Goal: Task Accomplishment & Management: Use online tool/utility

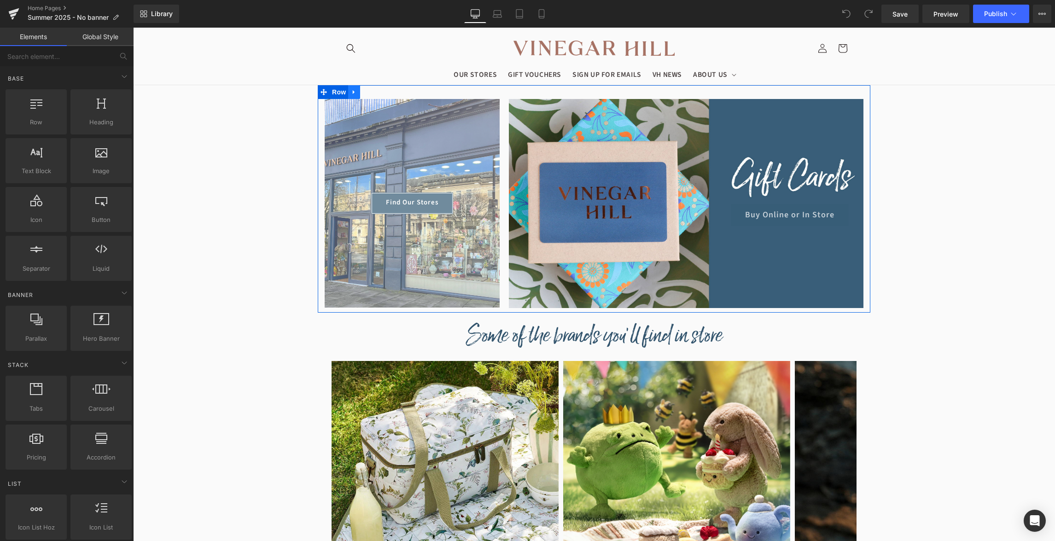
click at [356, 93] on icon at bounding box center [354, 91] width 6 height 7
click at [337, 93] on span "Row" at bounding box center [339, 93] width 18 height 14
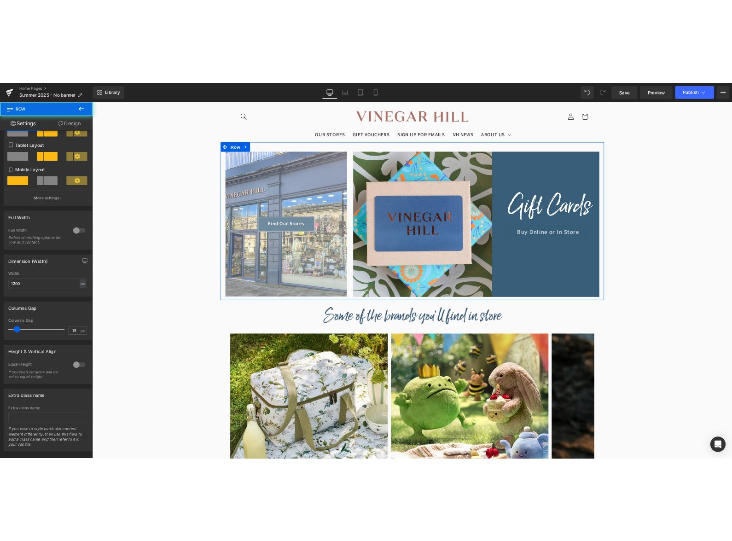
scroll to position [141, 0]
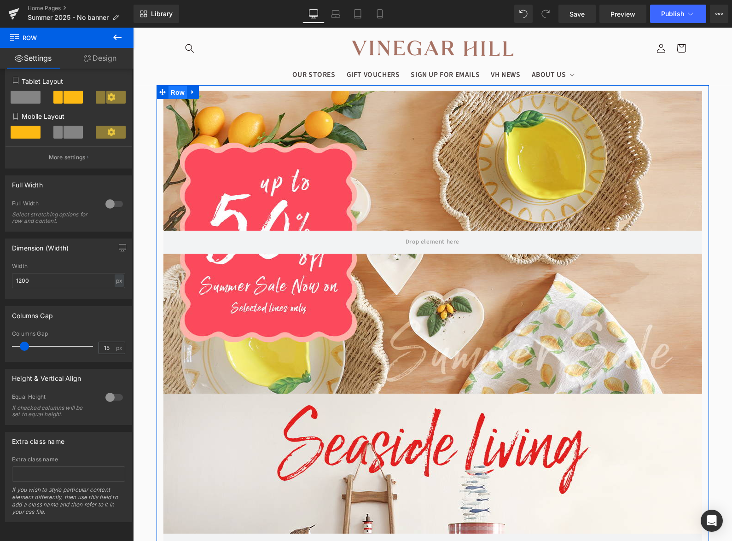
click at [183, 94] on span "Row" at bounding box center [178, 93] width 18 height 14
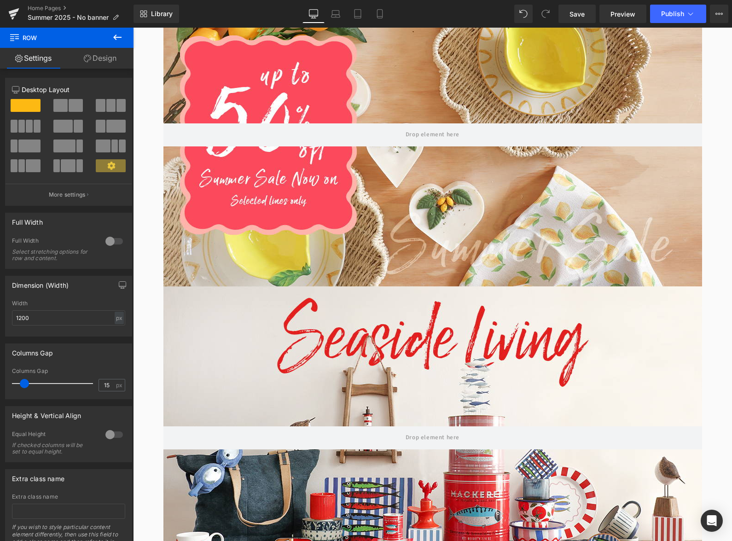
scroll to position [0, 0]
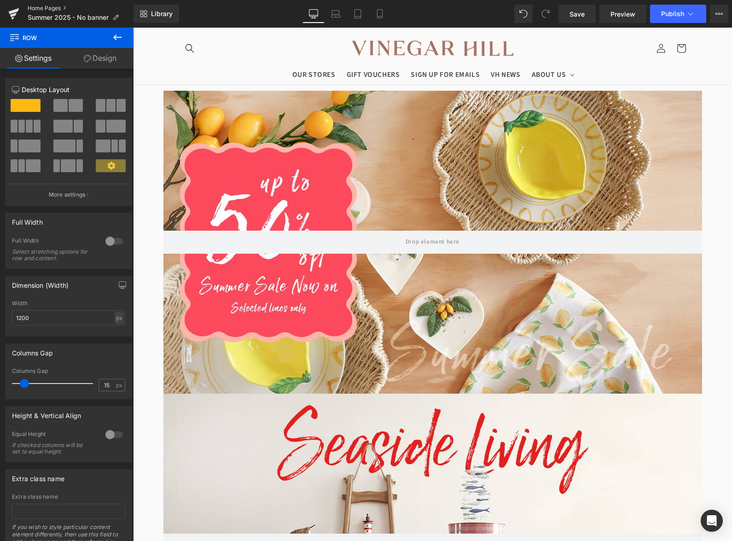
click at [48, 10] on link "Home Pages" at bounding box center [81, 8] width 106 height 7
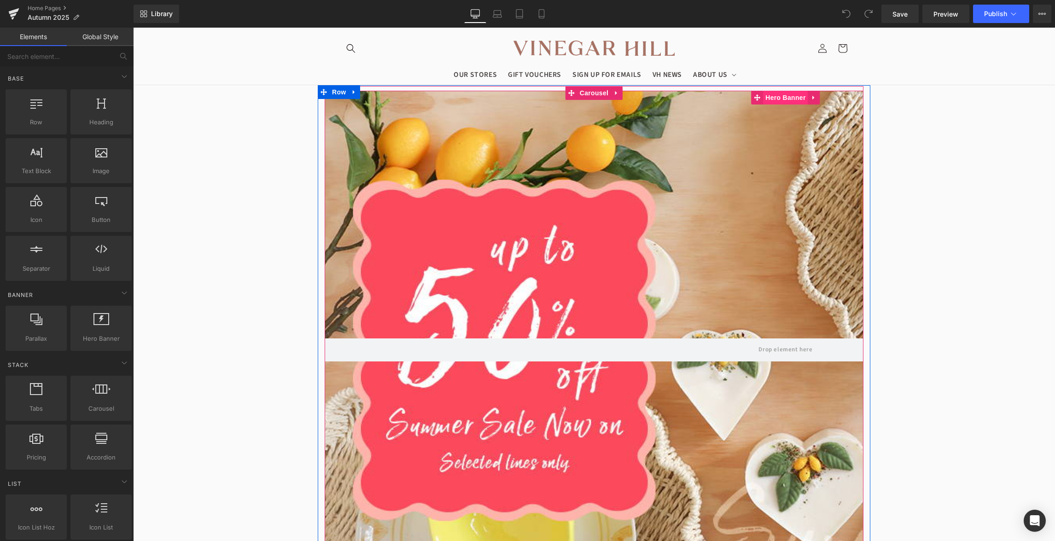
click at [799, 92] on span "Hero Banner" at bounding box center [785, 98] width 45 height 14
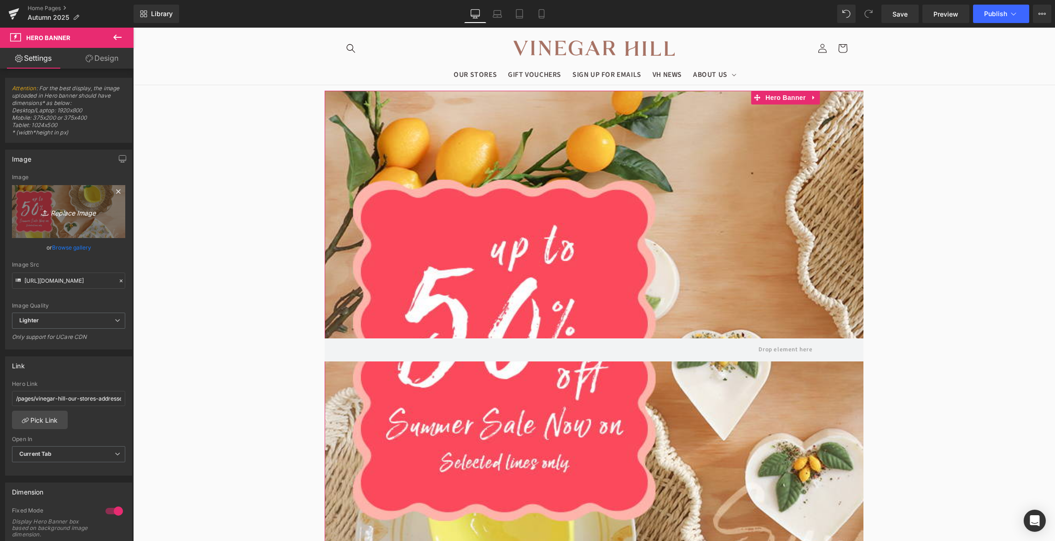
click at [78, 211] on icon "Replace Image" at bounding box center [69, 212] width 74 height 12
type input "C:\fakepath\Homepage-Banner4(1).jpg"
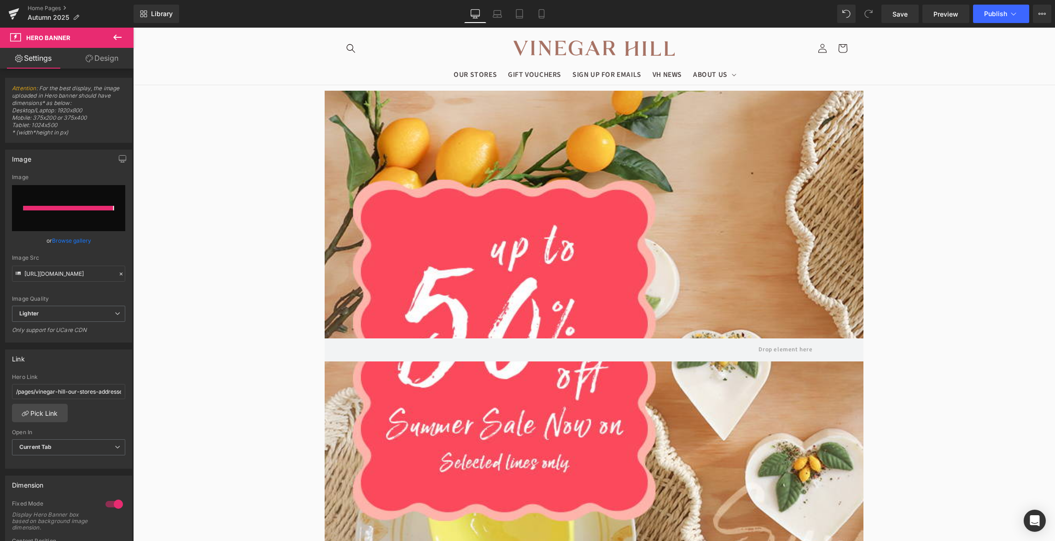
type input "[URL][DOMAIN_NAME]"
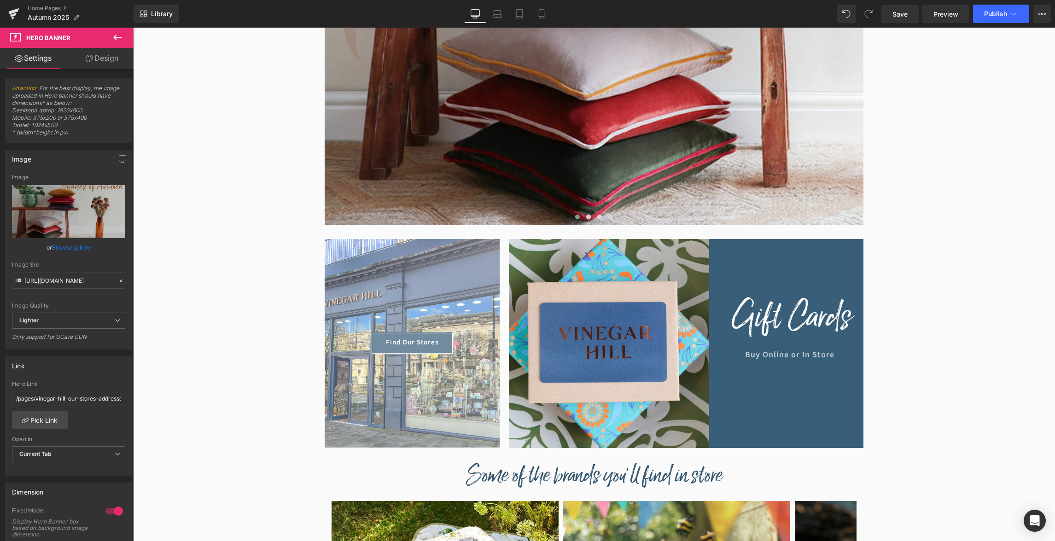
scroll to position [285, 0]
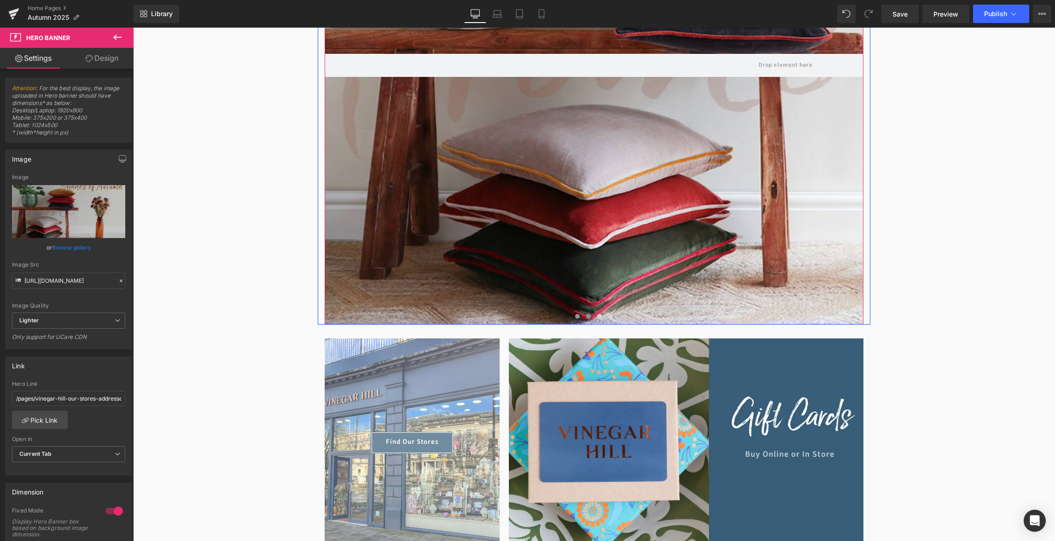
click at [589, 316] on span at bounding box center [588, 316] width 5 height 5
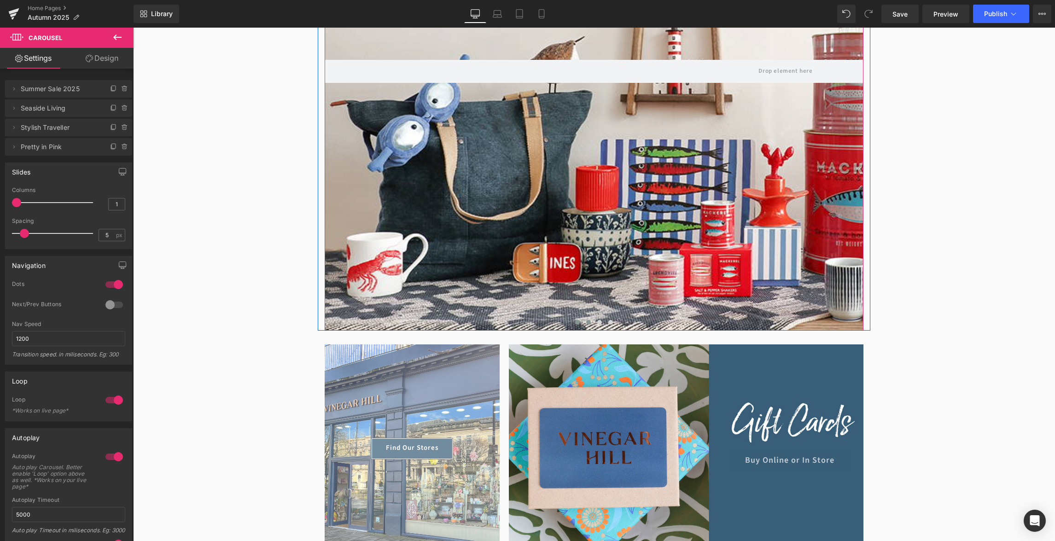
scroll to position [278, 0]
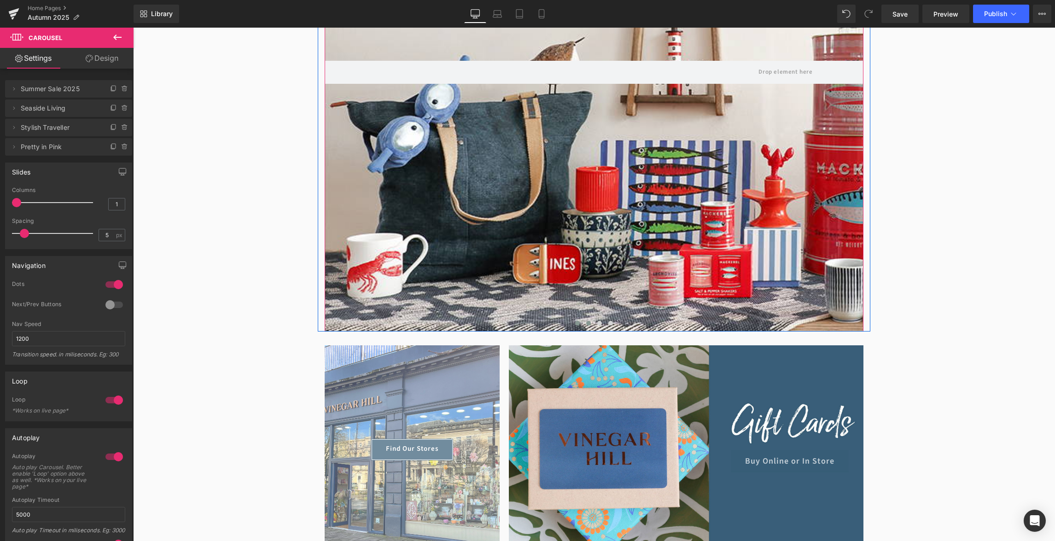
click at [579, 322] on span at bounding box center [577, 323] width 5 height 5
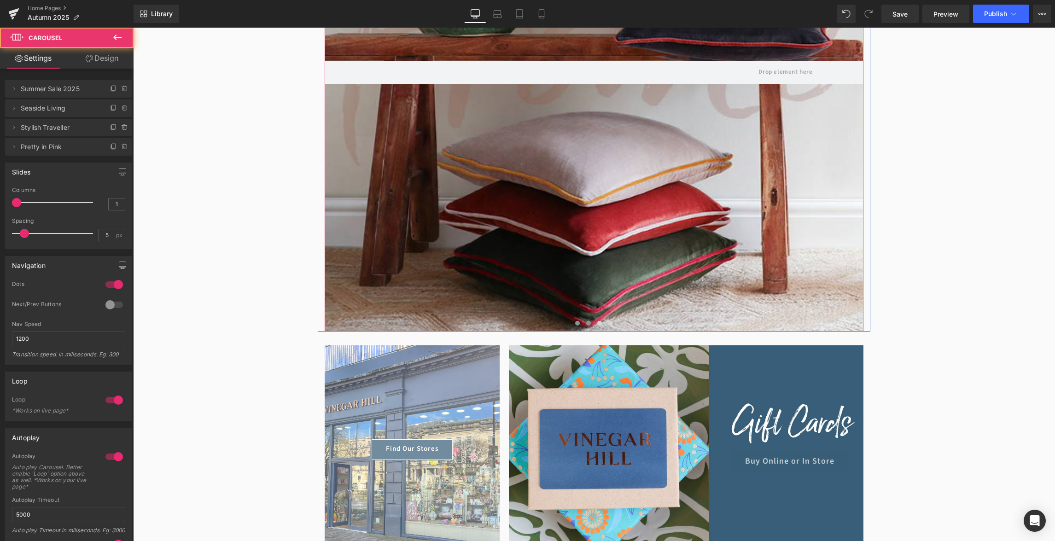
click at [587, 322] on span at bounding box center [588, 323] width 5 height 5
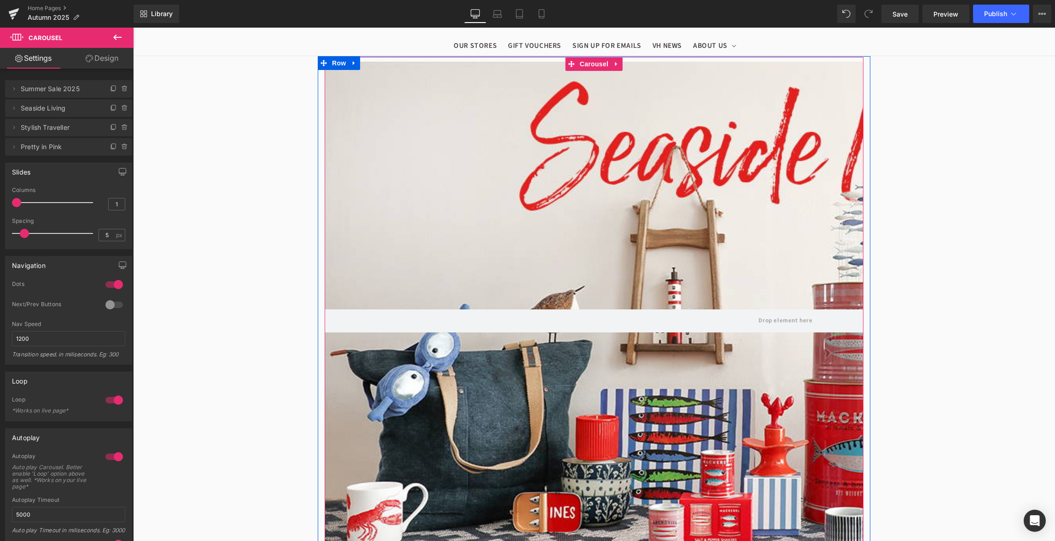
scroll to position [0, 0]
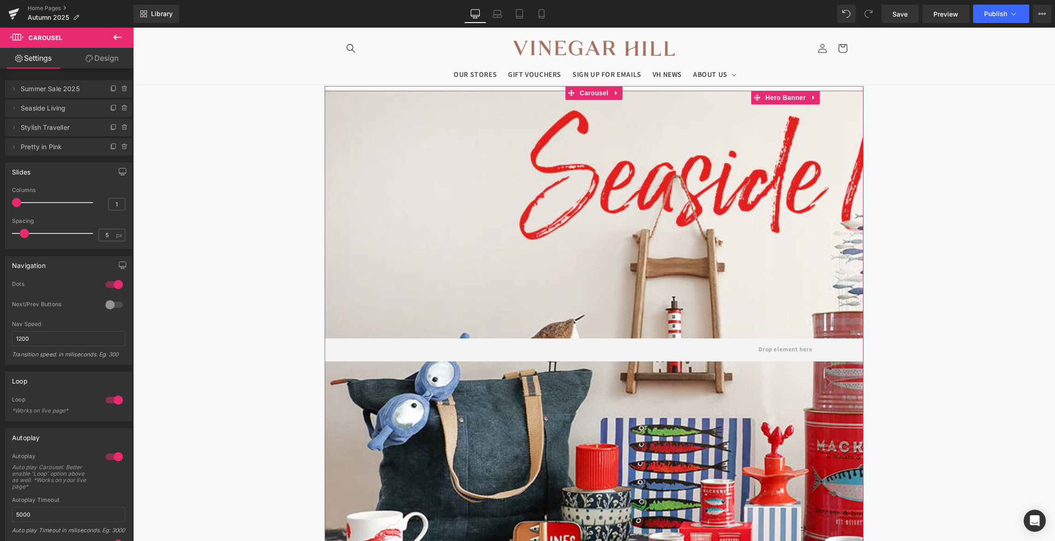
click at [33, 108] on span "Seaside Living" at bounding box center [59, 109] width 77 height 18
click at [16, 111] on icon at bounding box center [13, 108] width 7 height 7
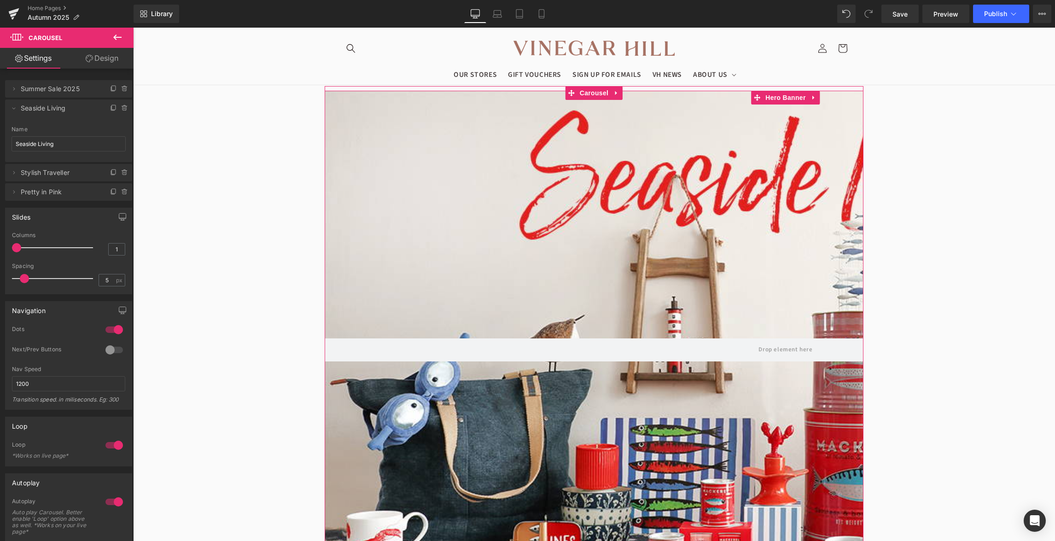
drag, startPoint x: 48, startPoint y: 109, endPoint x: 17, endPoint y: 90, distance: 36.7
click at [48, 109] on span "Seaside Living" at bounding box center [59, 109] width 77 height 18
click at [533, 190] on div at bounding box center [786, 350] width 922 height 519
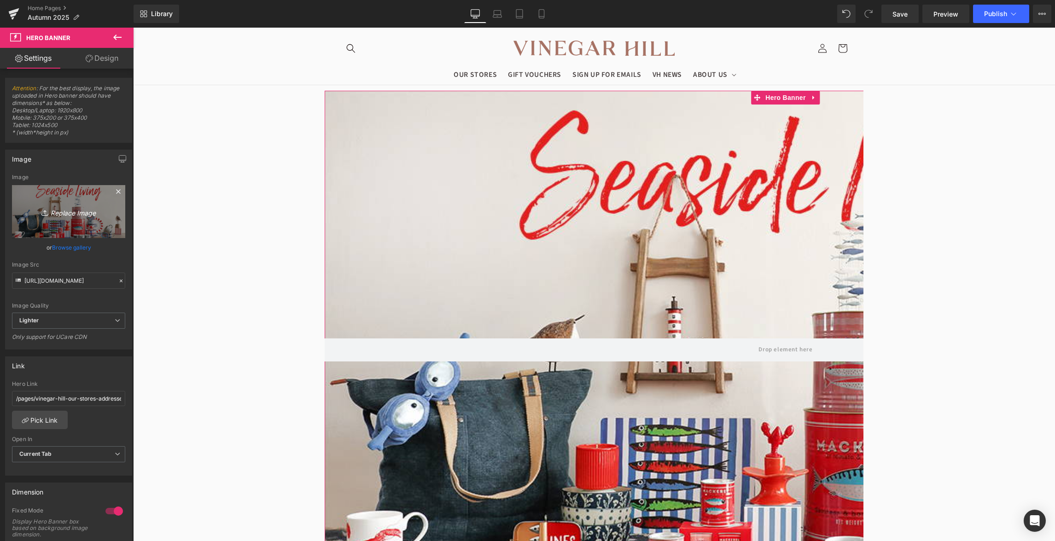
click at [63, 211] on icon "Replace Image" at bounding box center [69, 212] width 74 height 12
type input "C:\fakepath\Homepage-Banner5v3.jpg"
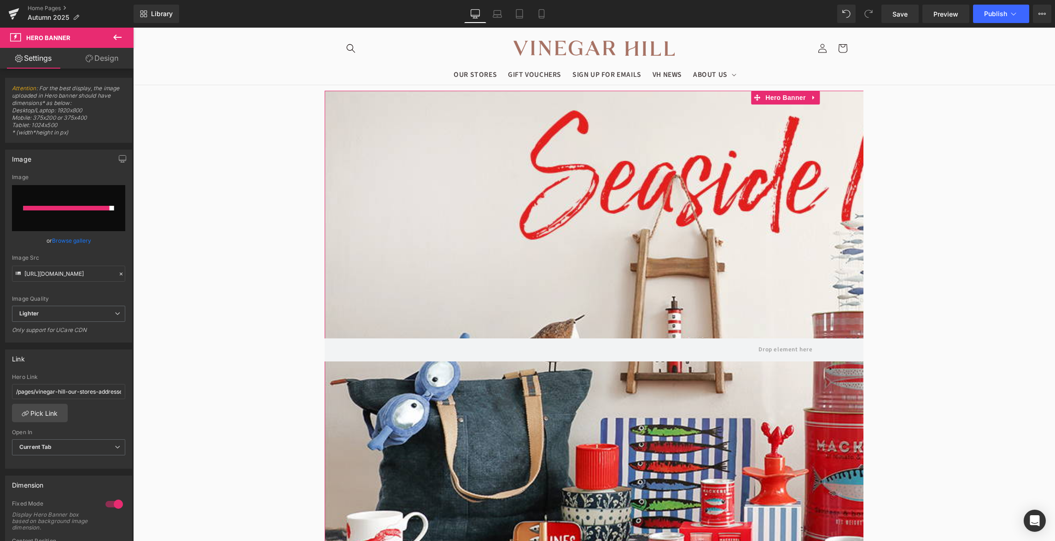
click at [94, 204] on input "file" at bounding box center [68, 208] width 113 height 46
type input "C:\fakepath\Homepage-Banner5v3.jpg"
drag, startPoint x: 910, startPoint y: 14, endPoint x: 782, endPoint y: 134, distance: 174.7
click at [910, 14] on link "Save" at bounding box center [900, 14] width 37 height 18
click at [83, 199] on input "file" at bounding box center [68, 208] width 113 height 46
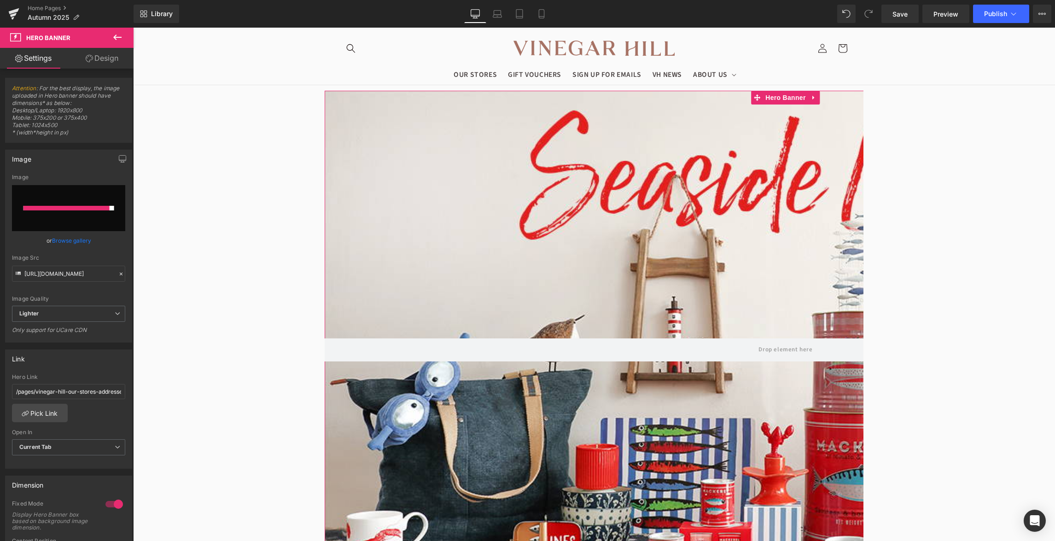
click at [87, 246] on link "Browse gallery" at bounding box center [71, 241] width 39 height 16
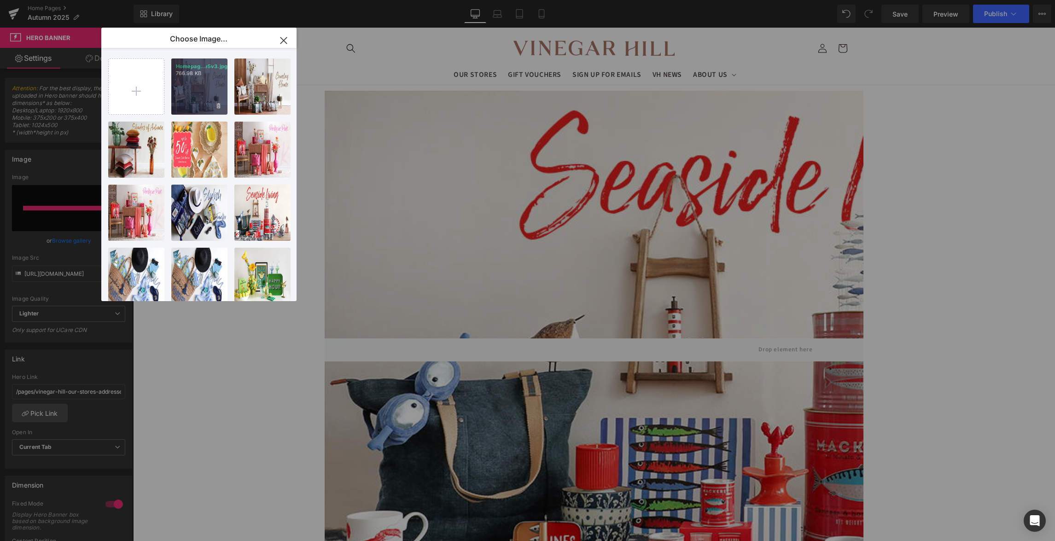
click at [185, 109] on div "Homepag...r5v3.jpg 766.98 KB" at bounding box center [199, 87] width 56 height 56
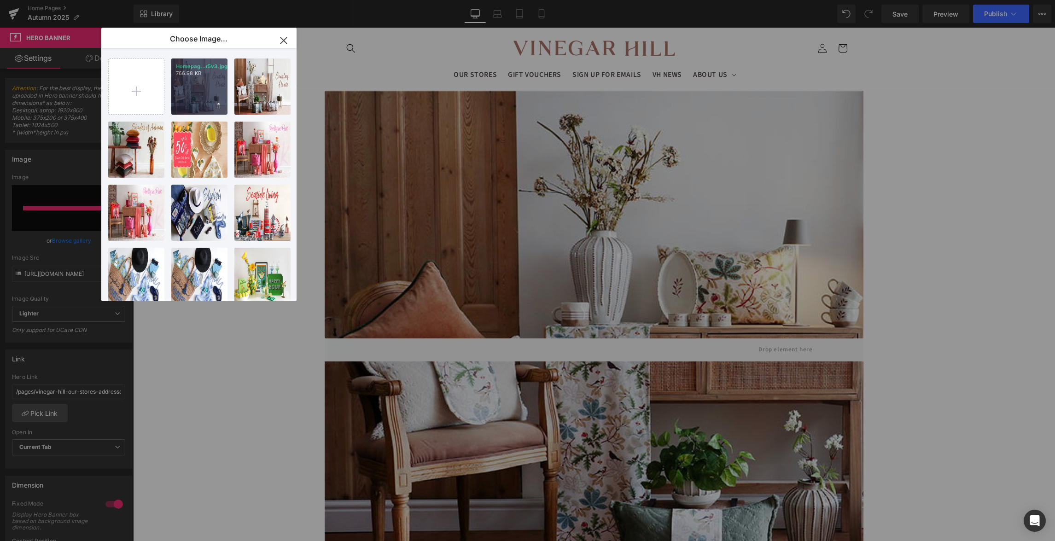
type input "[URL][DOMAIN_NAME]"
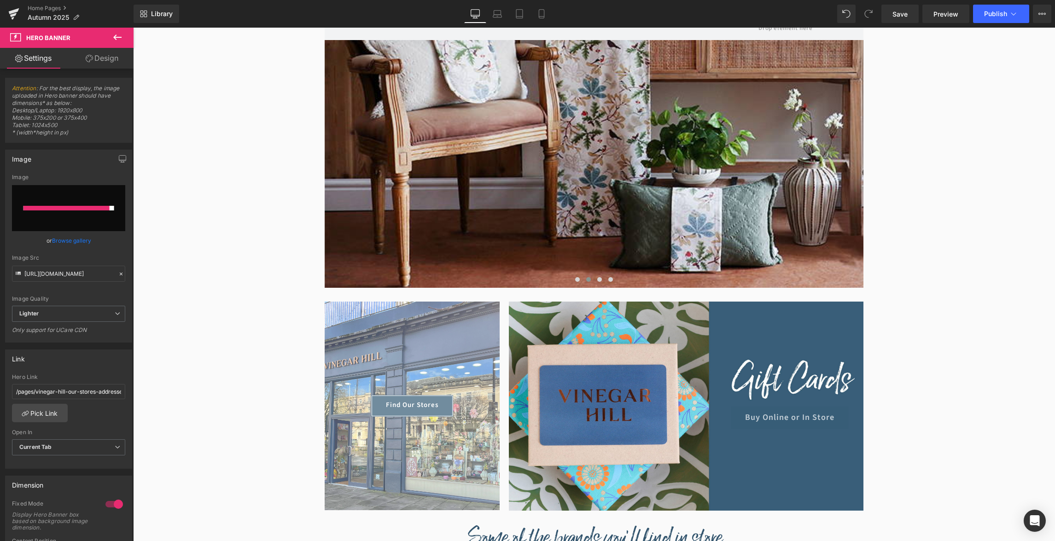
scroll to position [234, 0]
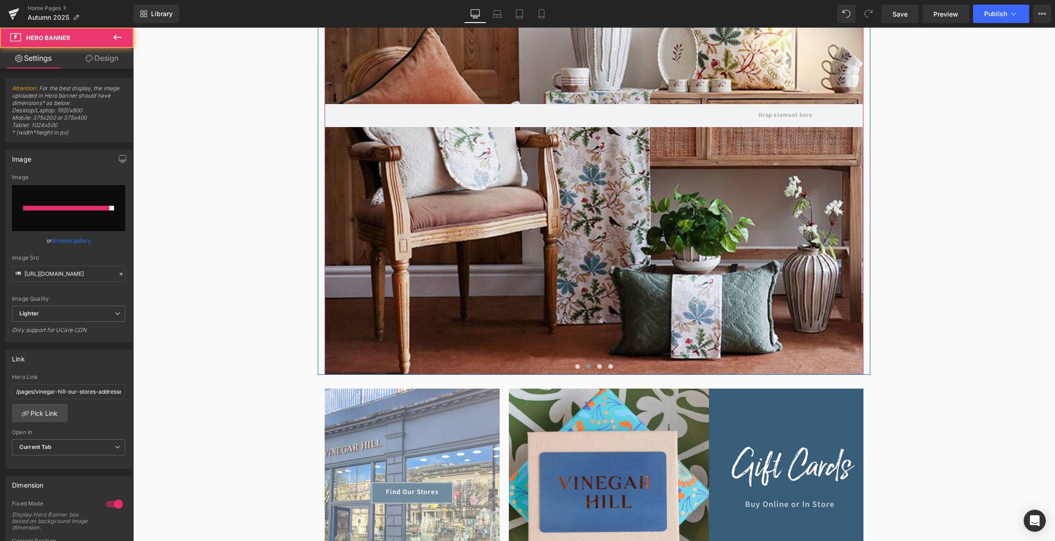
click at [600, 329] on div at bounding box center [786, 115] width 922 height 519
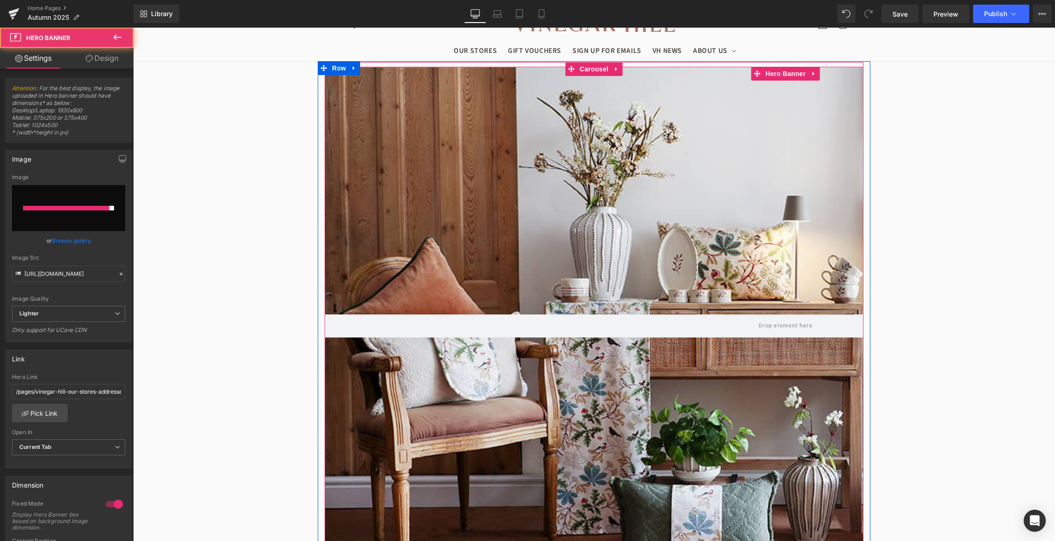
scroll to position [0, 0]
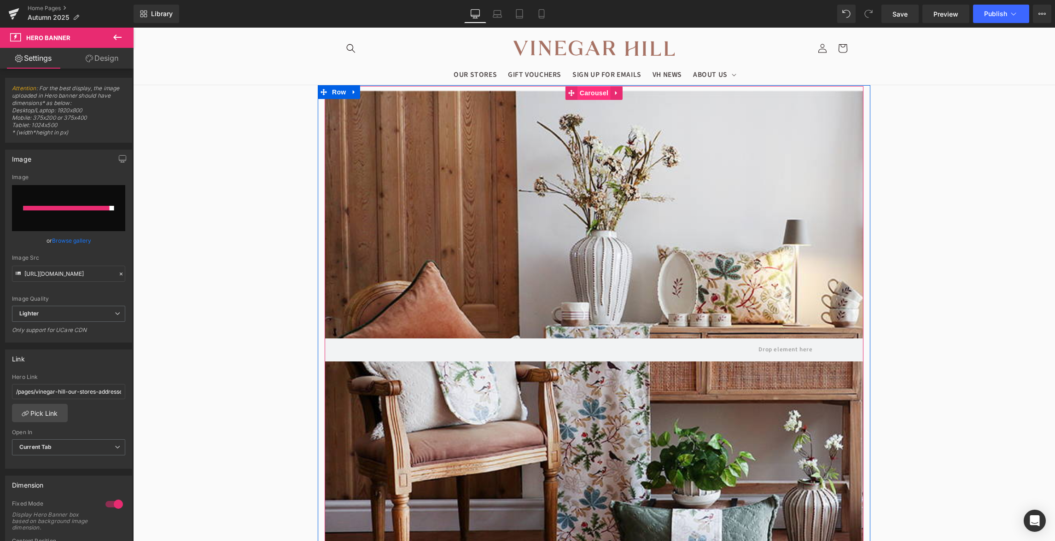
click at [588, 90] on span "Carousel" at bounding box center [594, 93] width 33 height 14
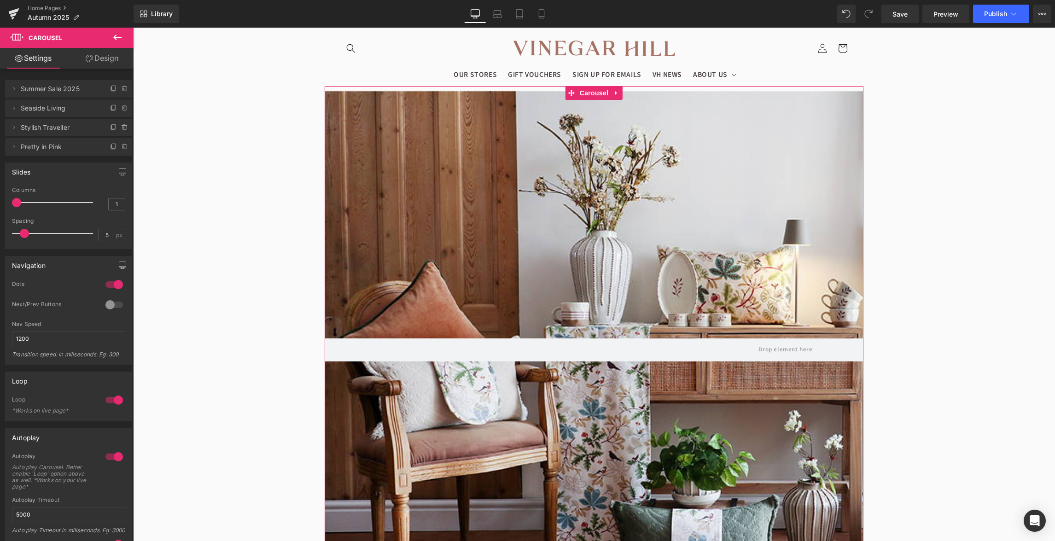
click at [88, 87] on span "Summer Sale 2025" at bounding box center [59, 89] width 77 height 18
click at [54, 88] on span "Summer Sale 2025" at bounding box center [59, 89] width 77 height 18
click at [18, 89] on span at bounding box center [13, 88] width 11 height 11
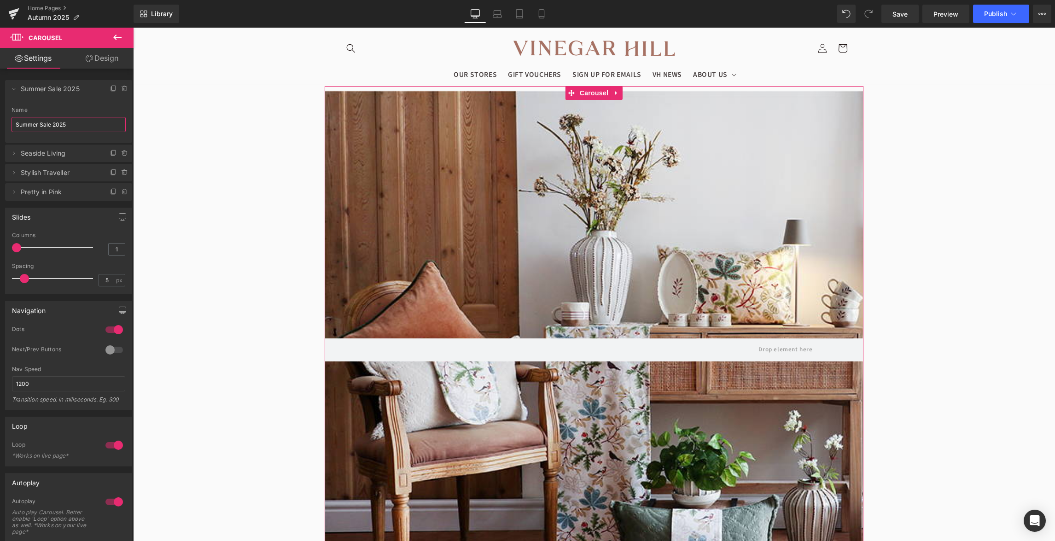
click at [62, 121] on input "Summer Sale 2025" at bounding box center [69, 124] width 114 height 15
click at [77, 121] on input "Summer Sale 2025" at bounding box center [69, 124] width 114 height 15
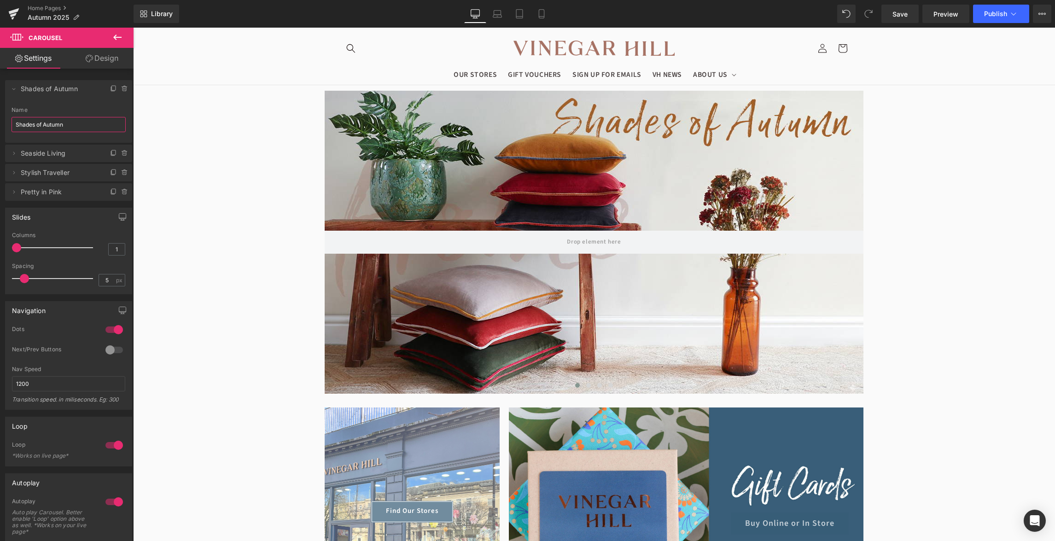
click at [85, 150] on span "Seaside Living" at bounding box center [59, 154] width 77 height 18
type input "Shades of Autumn"
click at [12, 153] on icon at bounding box center [13, 153] width 7 height 7
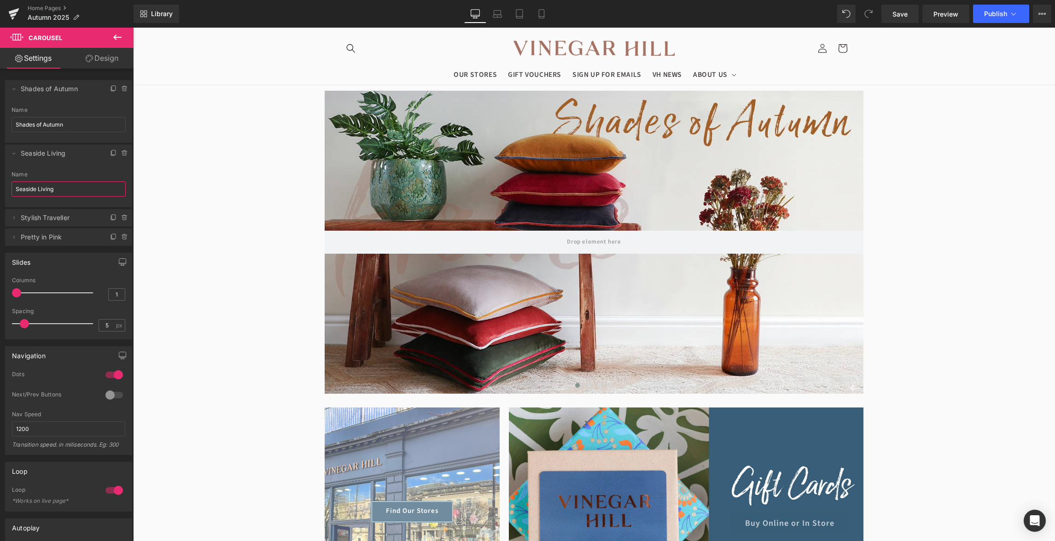
click at [59, 182] on input "Seaside Living" at bounding box center [69, 189] width 114 height 15
type input "Country Home"
click at [127, 217] on icon at bounding box center [124, 217] width 7 height 7
click at [127, 217] on button "Delete" at bounding box center [114, 218] width 29 height 12
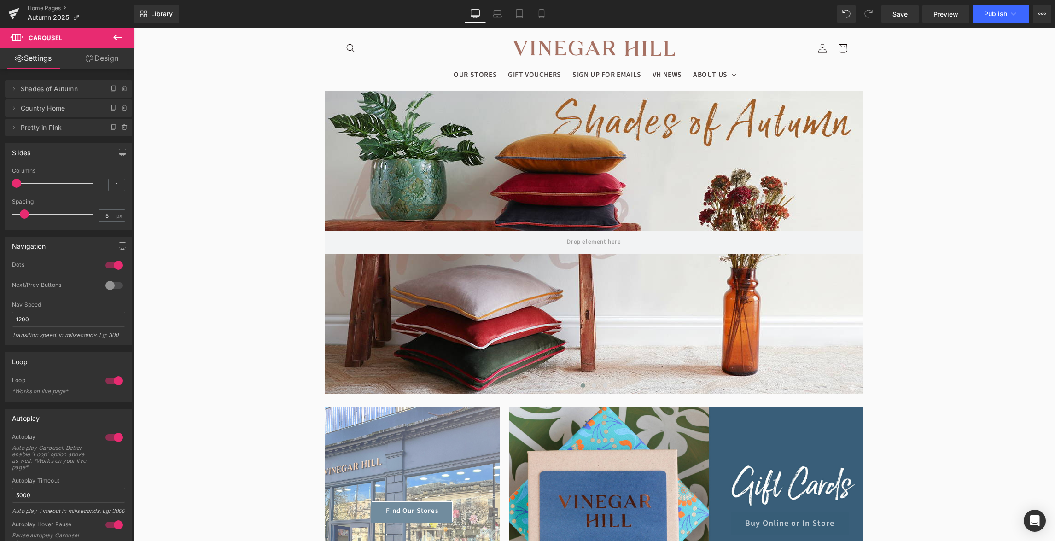
click at [127, 217] on div "1 Columns 1 1 Columns 1 1 Columns 1 1 Columns 1 5px Spacing 5 px 5px Spacing 5 …" at bounding box center [69, 199] width 126 height 62
click at [128, 129] on icon at bounding box center [124, 127] width 7 height 7
click at [127, 134] on button "Delete" at bounding box center [114, 128] width 29 height 12
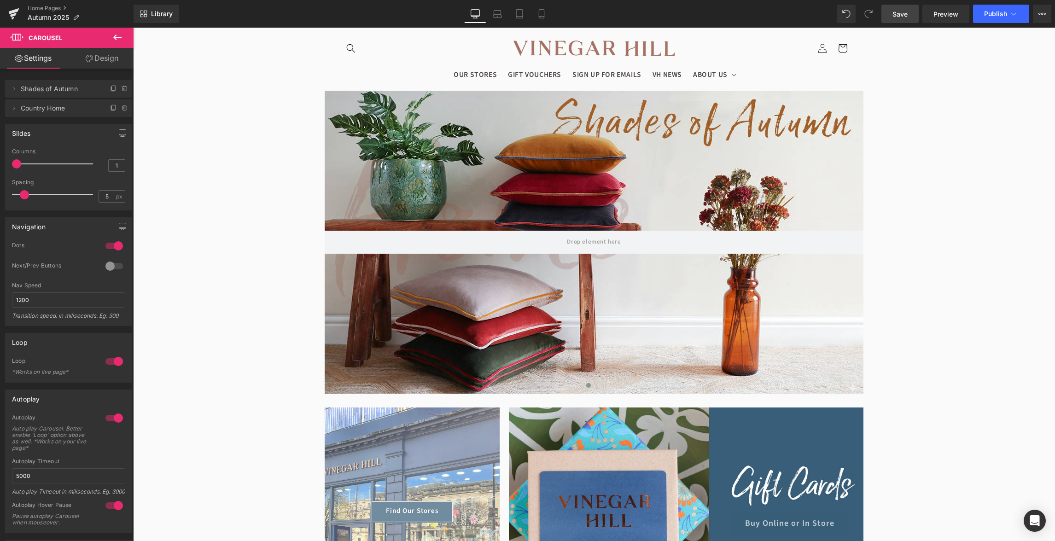
click at [916, 14] on link "Save" at bounding box center [900, 14] width 37 height 18
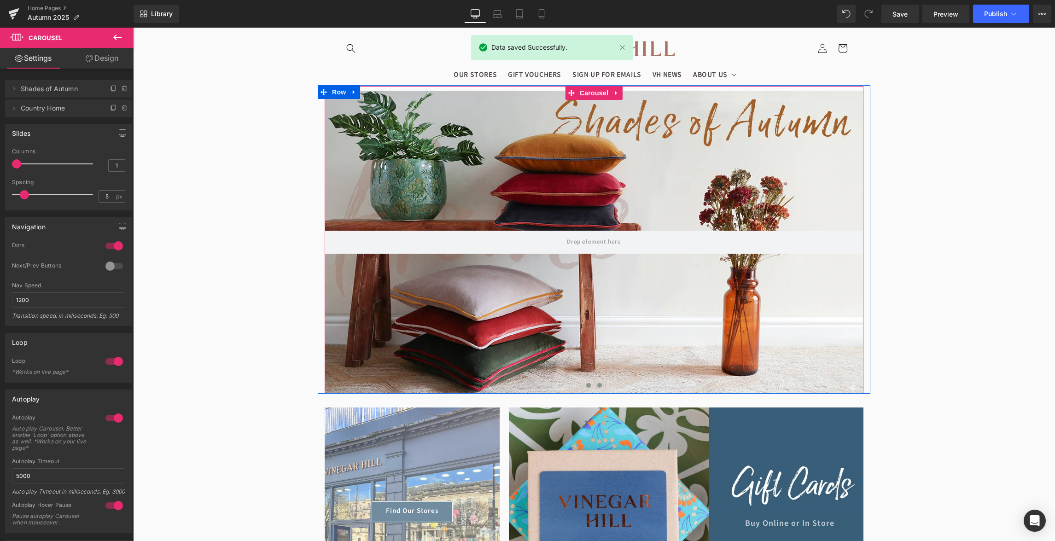
click at [601, 384] on span at bounding box center [599, 385] width 5 height 5
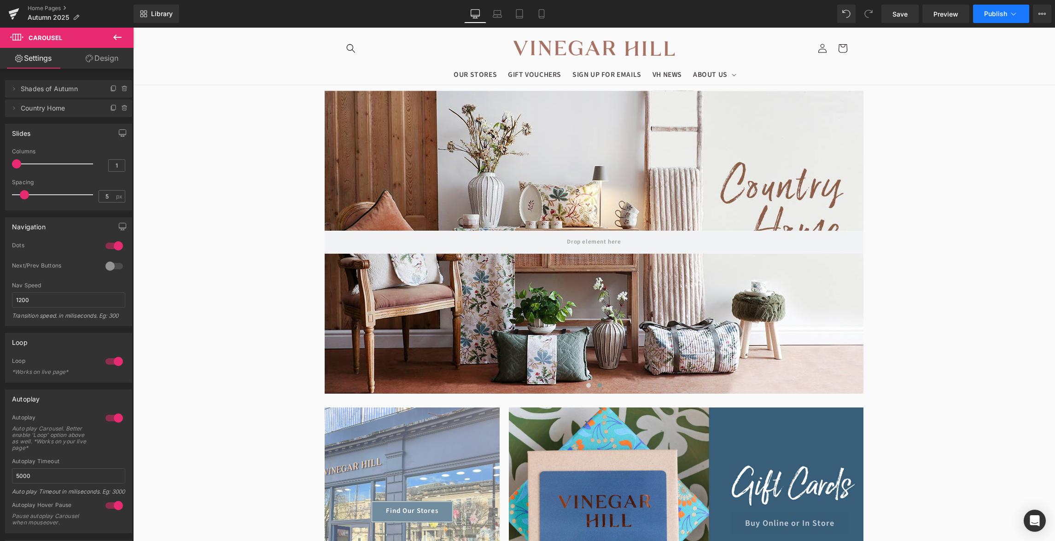
click at [1012, 21] on button "Publish" at bounding box center [1001, 14] width 56 height 18
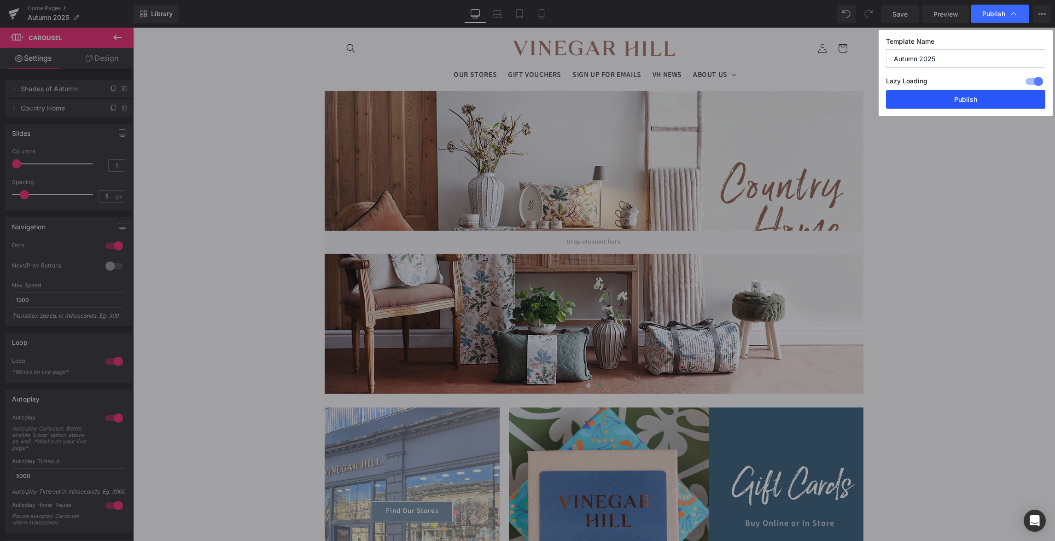
click at [983, 97] on button "Publish" at bounding box center [965, 99] width 159 height 18
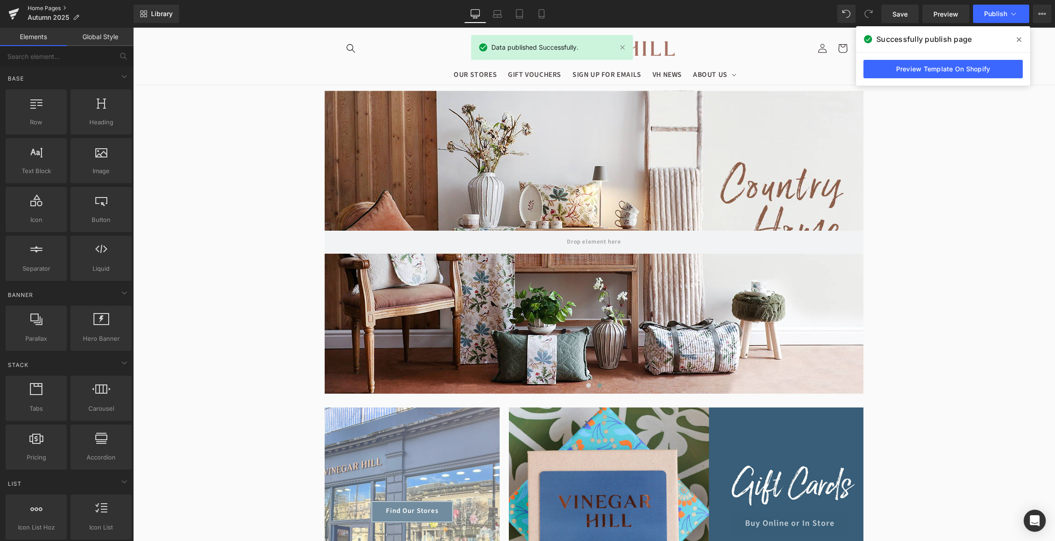
click at [56, 8] on link "Home Pages" at bounding box center [81, 8] width 106 height 7
